Goal: Task Accomplishment & Management: Manage account settings

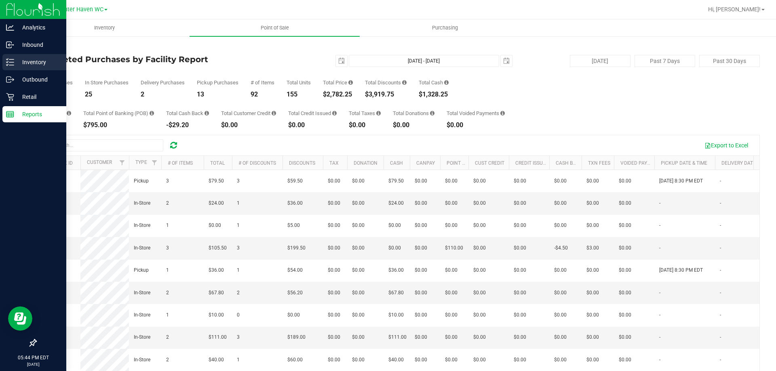
click at [15, 63] on p "Inventory" at bounding box center [38, 62] width 48 height 10
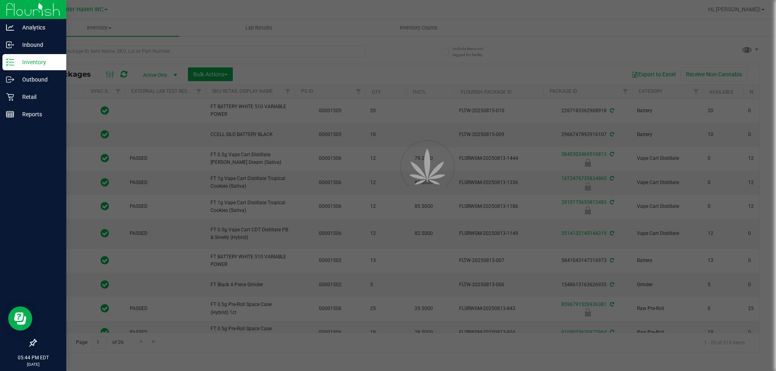
click at [112, 52] on div at bounding box center [388, 185] width 776 height 371
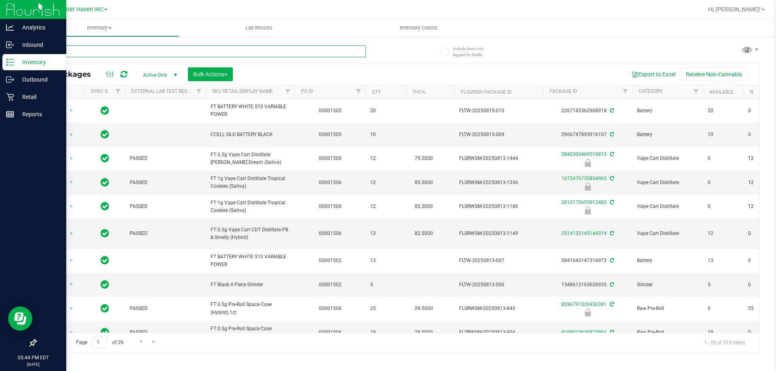
click at [112, 52] on input "text" at bounding box center [201, 51] width 330 height 12
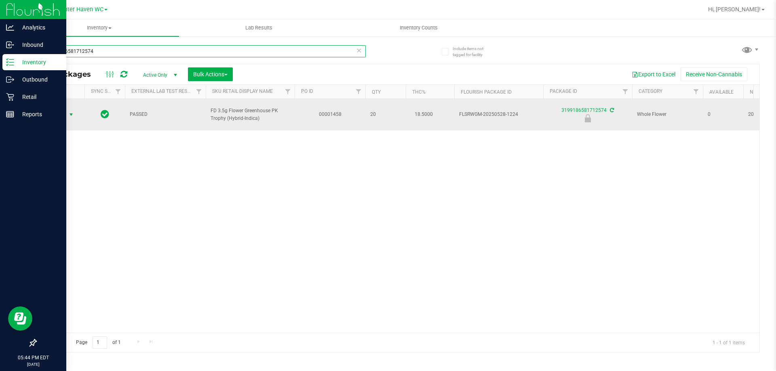
type input "3199186581712574"
click at [74, 112] on span "select" at bounding box center [71, 114] width 6 height 6
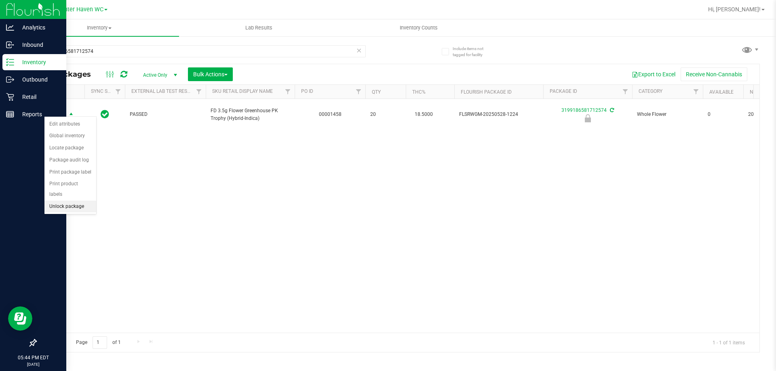
click at [68, 201] on li "Unlock package" at bounding box center [70, 207] width 52 height 12
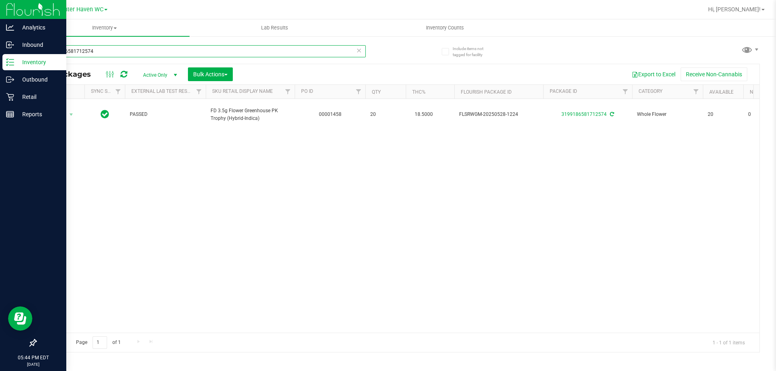
click at [93, 53] on input "3199186581712574" at bounding box center [201, 51] width 330 height 12
type input "9326588219882848"
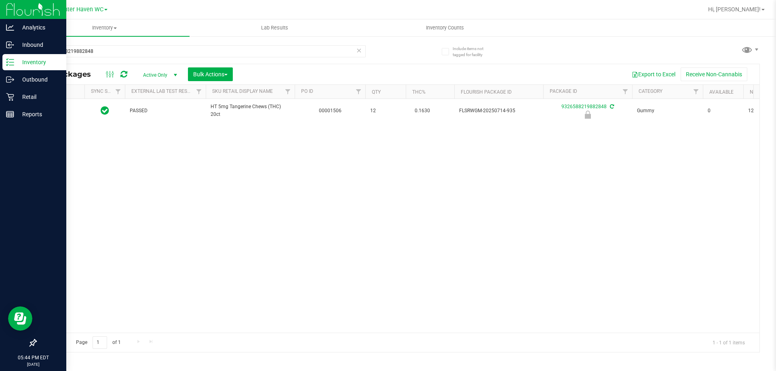
click at [378, 48] on div "9326588219882848" at bounding box center [217, 51] width 362 height 26
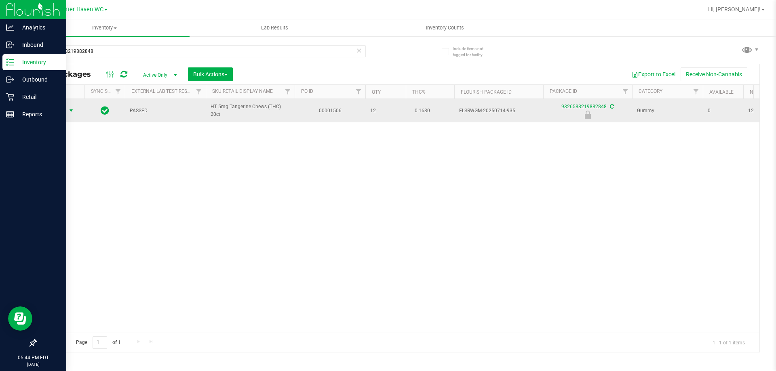
click at [61, 113] on span "Action" at bounding box center [55, 110] width 22 height 11
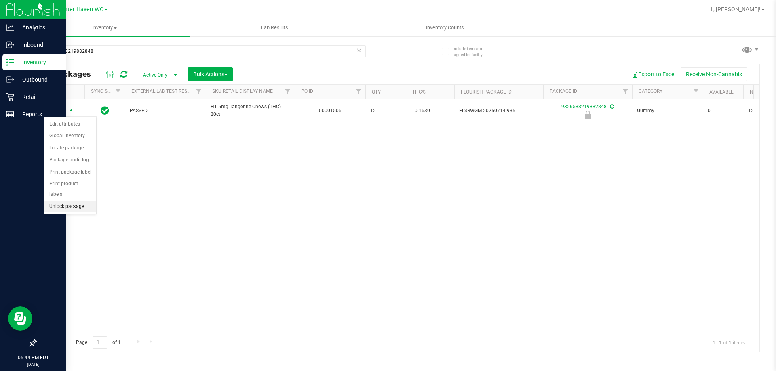
click at [53, 201] on li "Unlock package" at bounding box center [70, 207] width 52 height 12
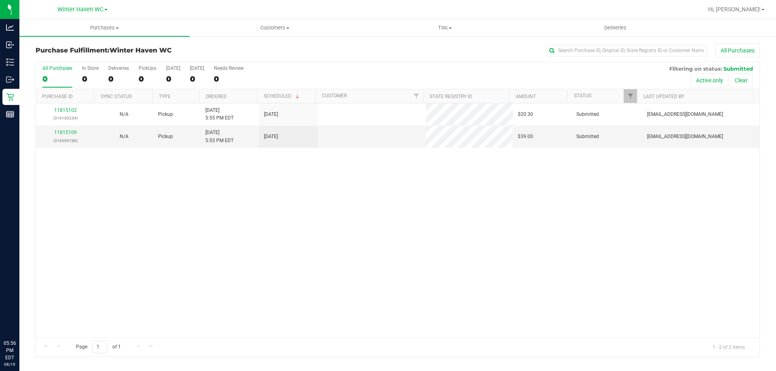
click at [212, 311] on div "11815102 (316100234) N/A Pickup 8/19/2025 5:55 PM EDT 8/19/2025 $20.30 Submitte…" at bounding box center [397, 220] width 723 height 234
click at [166, 282] on div "11815102 (316100234) N/A Pickup 8/19/2025 5:55 PM EDT 8/19/2025 $20.30 Submitte…" at bounding box center [397, 220] width 723 height 234
click at [173, 206] on div "11815102 (316100234) N/A Pickup 8/19/2025 5:55 PM EDT 8/19/2025 $20.30 Submitte…" at bounding box center [397, 220] width 723 height 234
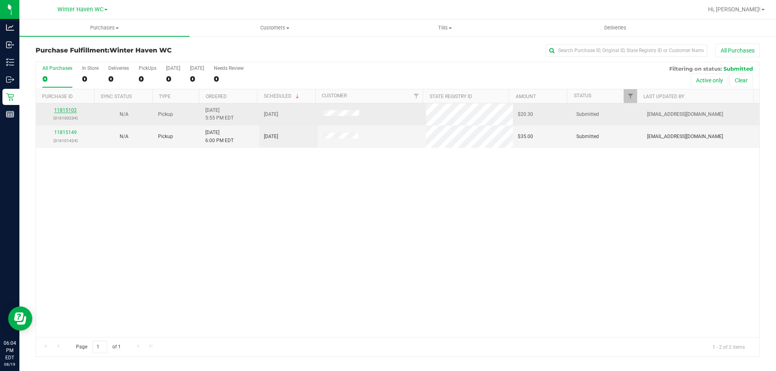
click at [74, 108] on link "11815102" at bounding box center [65, 110] width 23 height 6
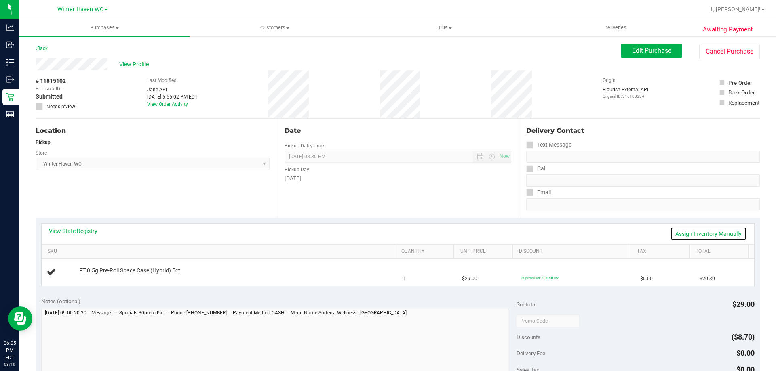
click at [716, 235] on link "Assign Inventory Manually" at bounding box center [708, 234] width 77 height 14
click at [99, 29] on span "Purchases" at bounding box center [104, 27] width 170 height 7
click at [73, 57] on li "Fulfillment" at bounding box center [104, 59] width 170 height 10
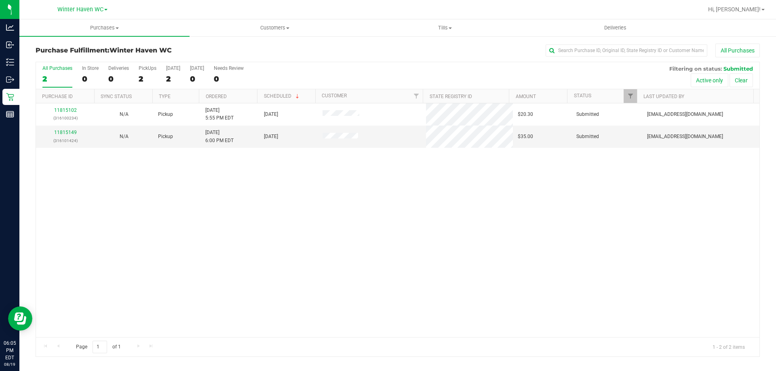
click at [204, 208] on div "11815102 (316100234) N/A Pickup 8/19/2025 5:55 PM EDT 8/19/2025 $20.30 Submitte…" at bounding box center [397, 220] width 723 height 234
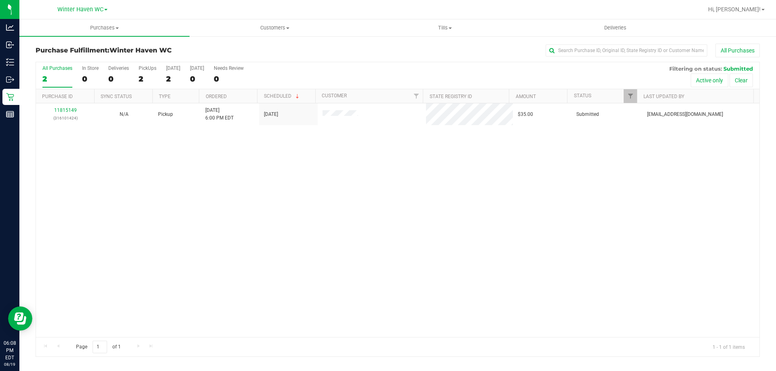
drag, startPoint x: 292, startPoint y: 250, endPoint x: 152, endPoint y: 164, distance: 164.0
click at [292, 246] on div "11815149 (316101424) N/A Pickup 8/19/2025 6:00 PM EDT 8/19/2025 $35.00 Submitte…" at bounding box center [397, 220] width 723 height 234
click at [100, 29] on span "Purchases" at bounding box center [104, 27] width 170 height 7
click at [61, 59] on span "Fulfillment" at bounding box center [44, 58] width 50 height 7
click at [212, 233] on div "11815149 (316101424) N/A Pickup 8/19/2025 6:00 PM EDT 8/19/2025 $35.00 Submitte…" at bounding box center [397, 220] width 723 height 234
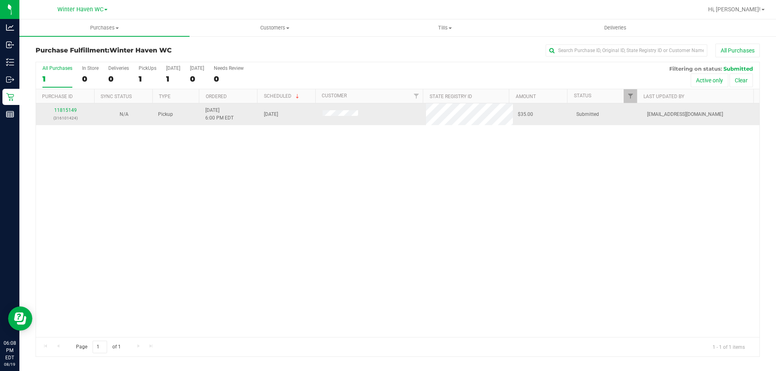
click at [59, 115] on p "(316101424)" at bounding box center [65, 118] width 49 height 8
click at [61, 114] on p "(316101424)" at bounding box center [65, 118] width 49 height 8
click at [62, 111] on link "11815149" at bounding box center [65, 110] width 23 height 6
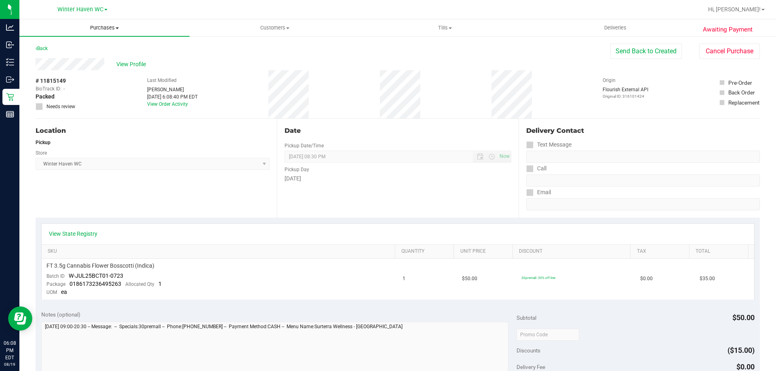
click at [96, 29] on span "Purchases" at bounding box center [104, 27] width 170 height 7
click at [69, 57] on li "Fulfillment" at bounding box center [104, 59] width 170 height 10
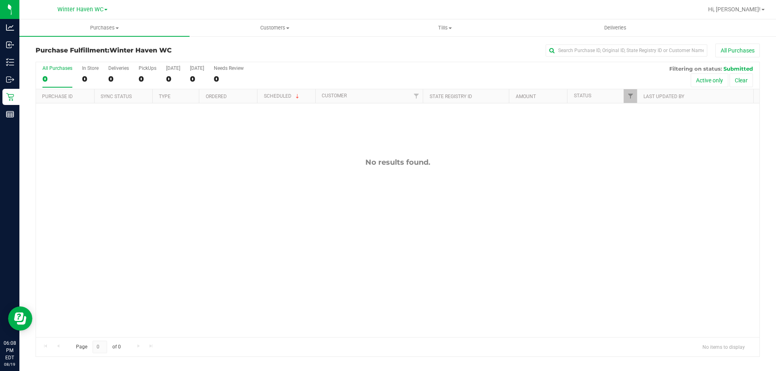
click at [146, 191] on div "No results found." at bounding box center [397, 247] width 723 height 288
